Goal: Transaction & Acquisition: Purchase product/service

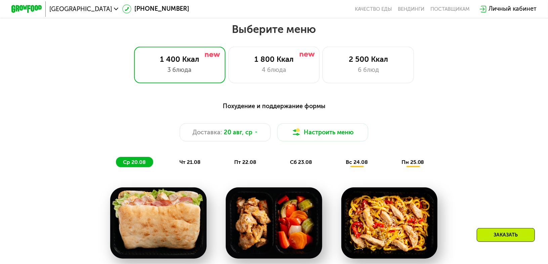
scroll to position [314, 0]
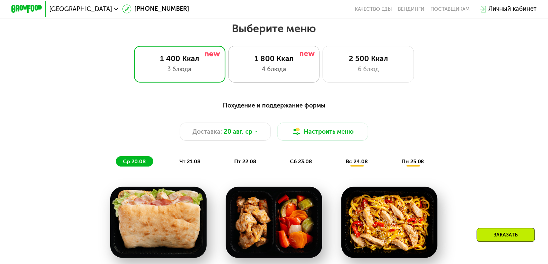
click at [323, 80] on div "1 800 Ккал 4 блюда" at bounding box center [368, 64] width 91 height 37
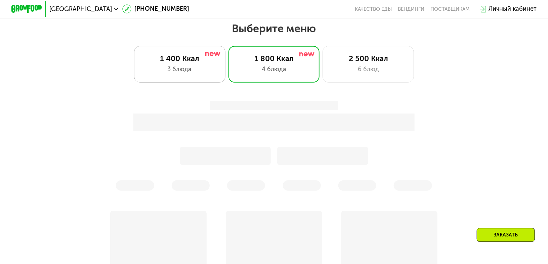
click at [228, 83] on div "1 400 Ккал 3 блюда" at bounding box center [273, 64] width 91 height 37
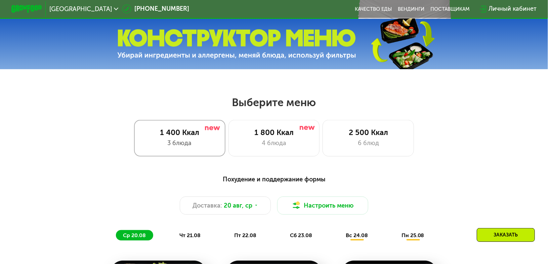
scroll to position [236, 0]
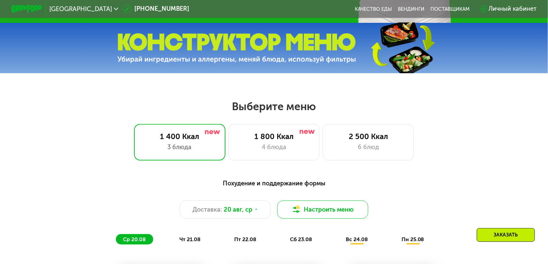
click at [305, 211] on button "Настроить меню" at bounding box center [322, 210] width 91 height 18
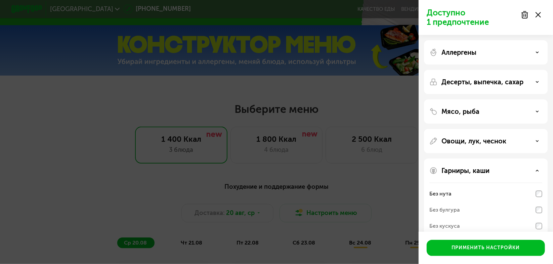
click at [269, 194] on div "Доступно 1 предпочтение Аллергены Десерты, выпечка, сахар Мясо, рыба Овощи, лук…" at bounding box center [276, 132] width 553 height 264
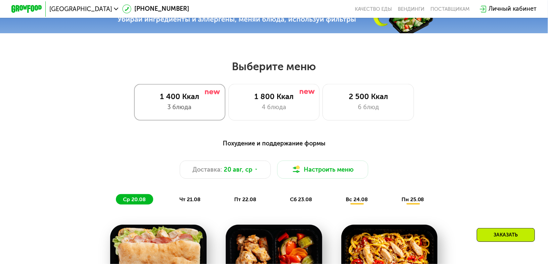
scroll to position [276, 0]
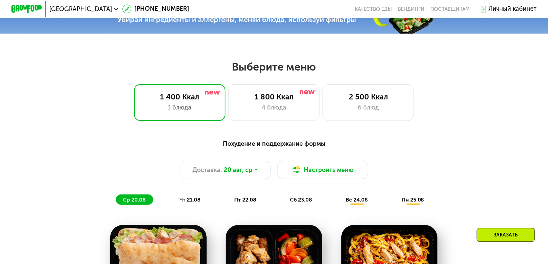
click at [235, 125] on div "Выберите меню 1 400 Ккал 3 блюда 1 800 Ккал 4 блюда 2 500 Ккал 6 блюд Похудение…" at bounding box center [274, 264] width 548 height 409
click at [250, 112] on div "4 блюда" at bounding box center [274, 107] width 76 height 9
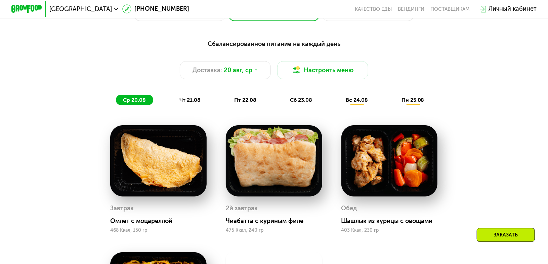
scroll to position [390, 0]
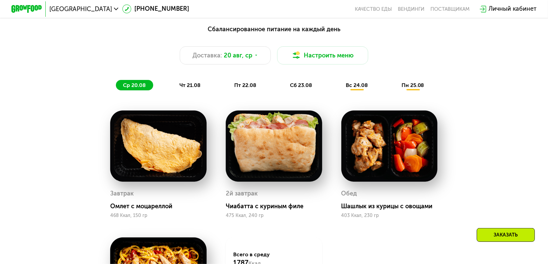
click at [175, 94] on div "Сбалансированное питание на каждый день Доставка: [DATE] Настроить меню ср 20.0…" at bounding box center [274, 57] width 460 height 75
click at [227, 91] on div "чт 21.08" at bounding box center [245, 85] width 37 height 11
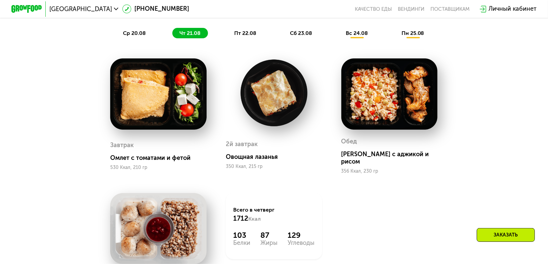
scroll to position [431, 0]
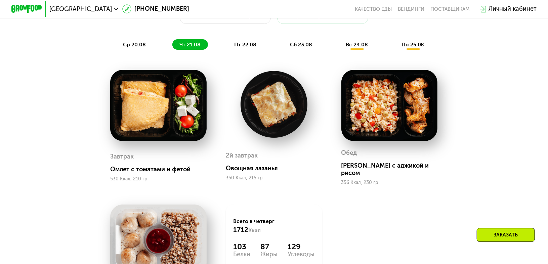
click at [245, 48] on span "пт 22.08" at bounding box center [245, 44] width 22 height 6
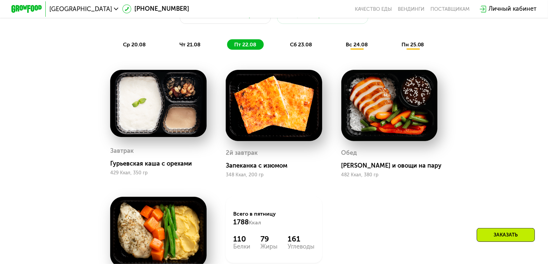
click at [295, 46] on span "сб 23.08" at bounding box center [301, 44] width 22 height 6
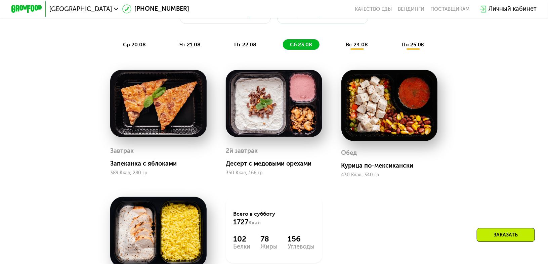
click at [366, 48] on span "вс 24.08" at bounding box center [357, 44] width 22 height 6
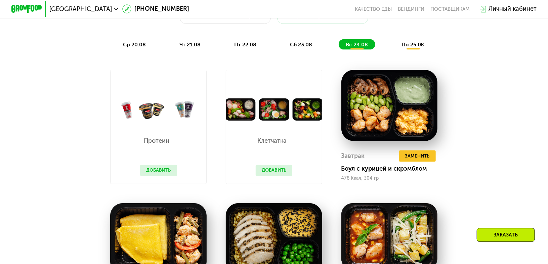
click at [420, 48] on span "пн 25.08" at bounding box center [413, 44] width 23 height 6
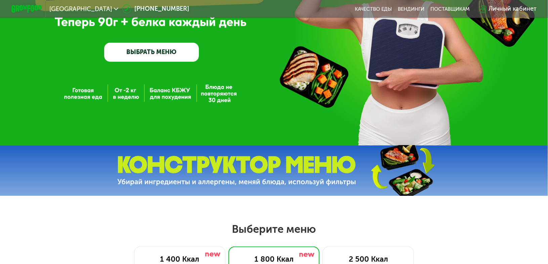
scroll to position [0, 0]
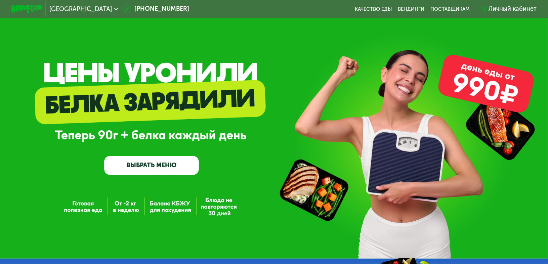
click at [162, 170] on link "ВЫБРАТЬ МЕНЮ" at bounding box center [151, 165] width 95 height 19
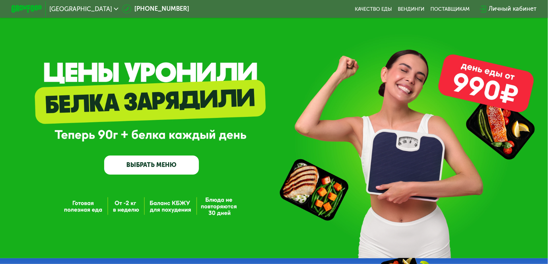
click at [162, 170] on link "ВЫБРАТЬ МЕНЮ" at bounding box center [151, 165] width 95 height 19
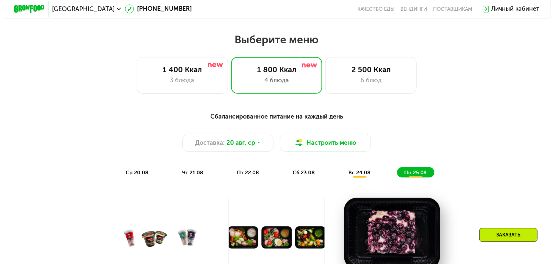
scroll to position [320, 0]
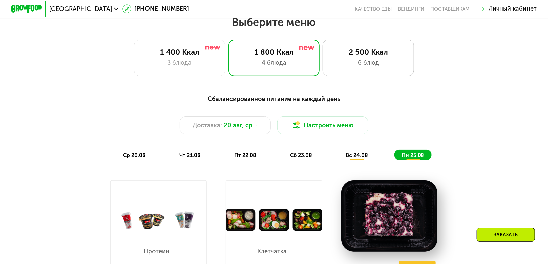
click at [345, 76] on div "2 500 Ккал 6 блюд" at bounding box center [368, 58] width 91 height 37
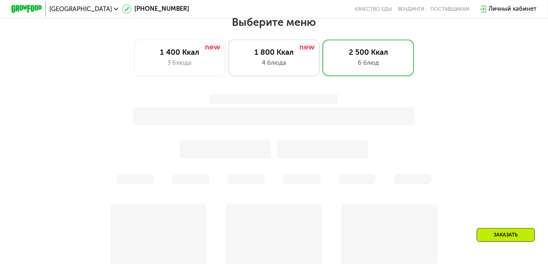
click at [323, 73] on div "1 800 Ккал 4 блюда" at bounding box center [368, 58] width 91 height 37
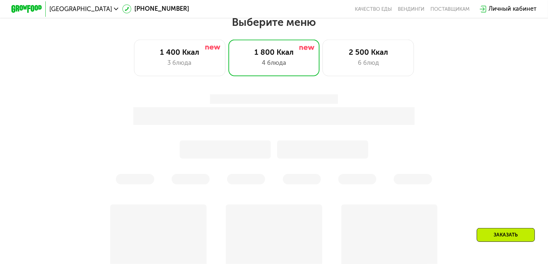
click at [228, 72] on div "1 400 Ккал 3 блюда" at bounding box center [273, 58] width 91 height 37
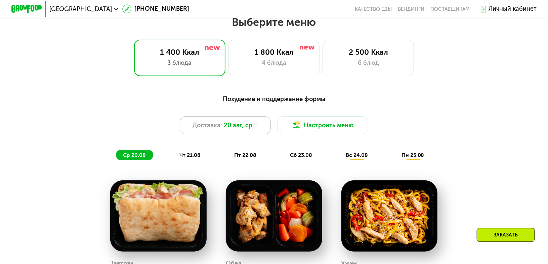
click at [249, 130] on span "20 авг, ср" at bounding box center [238, 125] width 29 height 9
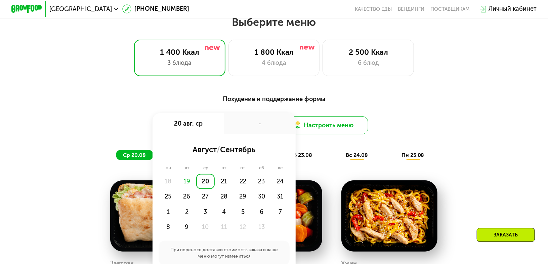
click at [307, 129] on button "Настроить меню" at bounding box center [322, 125] width 91 height 18
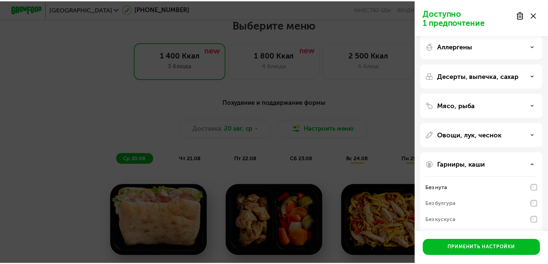
scroll to position [0, 0]
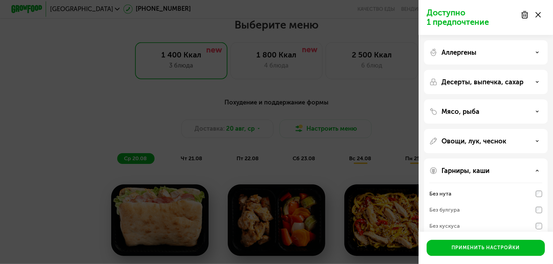
click at [274, 127] on div "Доступно 1 предпочтение Аллергены Десерты, выпечка, сахар Мясо, рыба Овощи, лук…" at bounding box center [276, 132] width 553 height 264
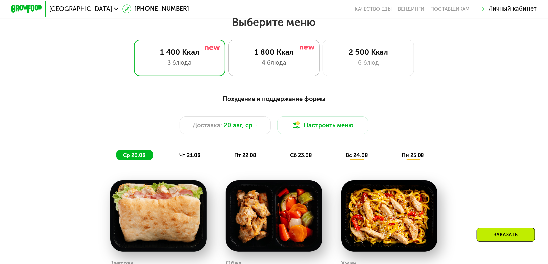
click at [323, 46] on div "1 800 Ккал 4 блюда" at bounding box center [368, 58] width 91 height 37
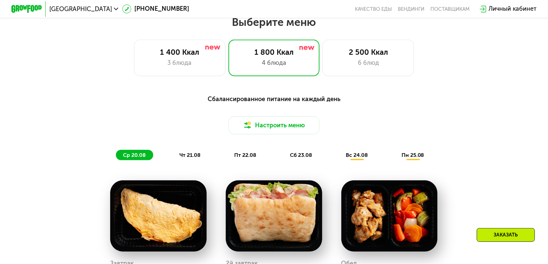
click at [356, 40] on div "Выберите меню 1 400 Ккал 3 блюда 1 800 Ккал 4 блюда 2 500 Ккал 6 блюд" at bounding box center [274, 45] width 548 height 61
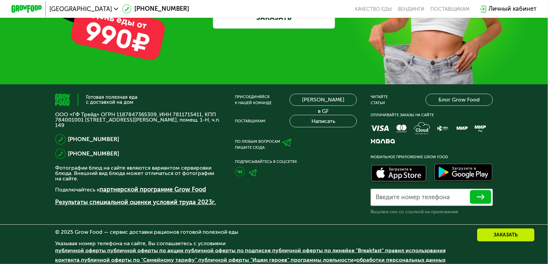
scroll to position [2336, 0]
